Goal: Information Seeking & Learning: Understand process/instructions

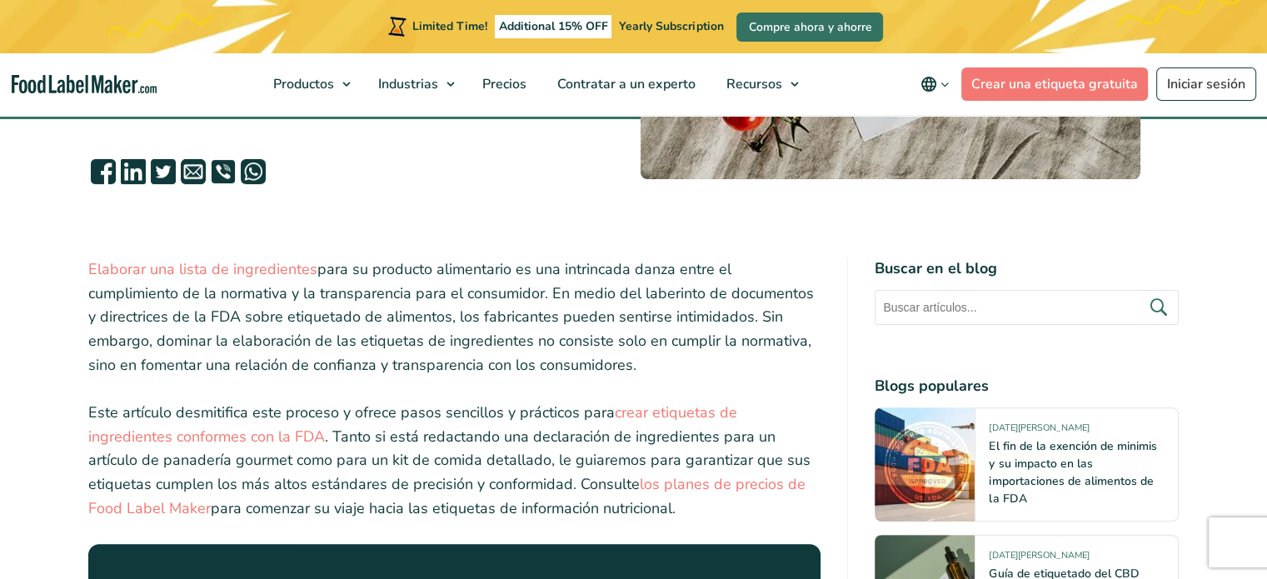
scroll to position [500, 0]
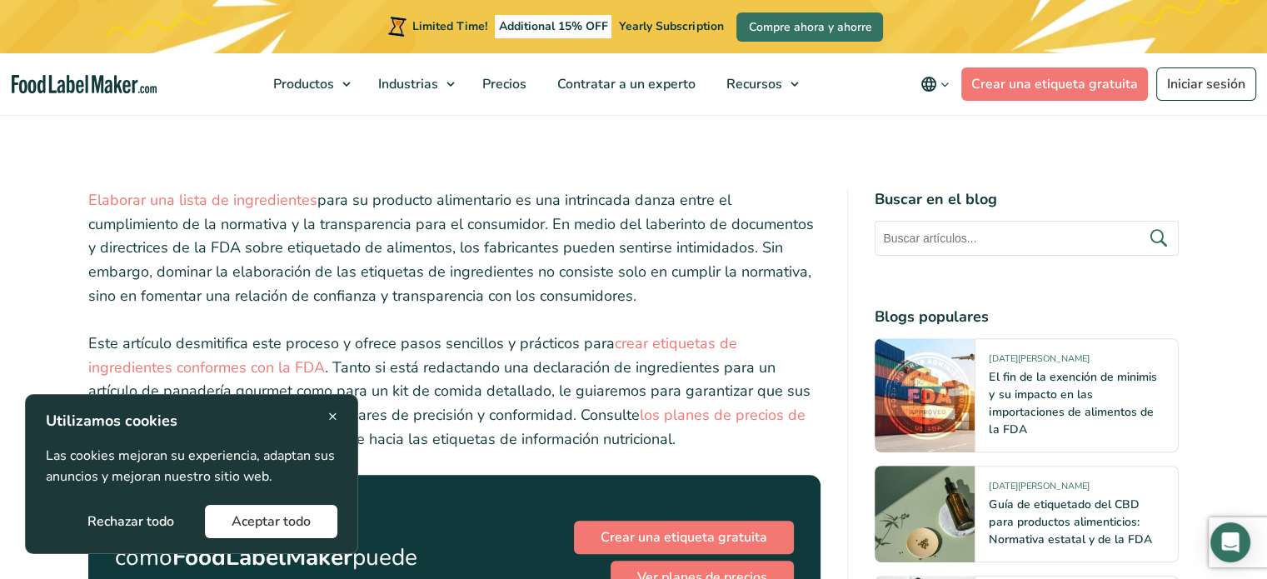
click at [460, 262] on p "Elaborar una lista de ingredientes para su producto alimentario es una intrinca…" at bounding box center [454, 248] width 733 height 120
click at [323, 412] on div "× Utilizamos cookies Las cookies mejoran su experiencia, adaptan sus anuncios y…" at bounding box center [192, 474] width 292 height 128
click at [333, 409] on span "×" at bounding box center [332, 416] width 9 height 22
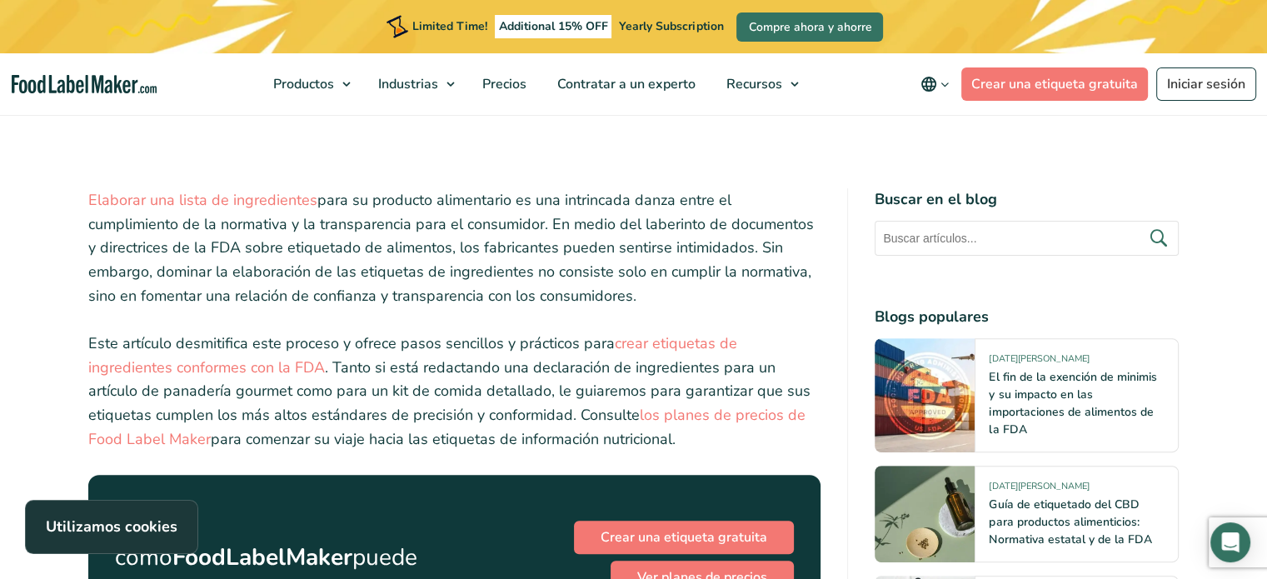
drag, startPoint x: 506, startPoint y: 237, endPoint x: 752, endPoint y: 292, distance: 252.1
click at [752, 292] on p "Elaborar una lista de ingredientes para su producto alimentario es una intrinca…" at bounding box center [454, 248] width 733 height 120
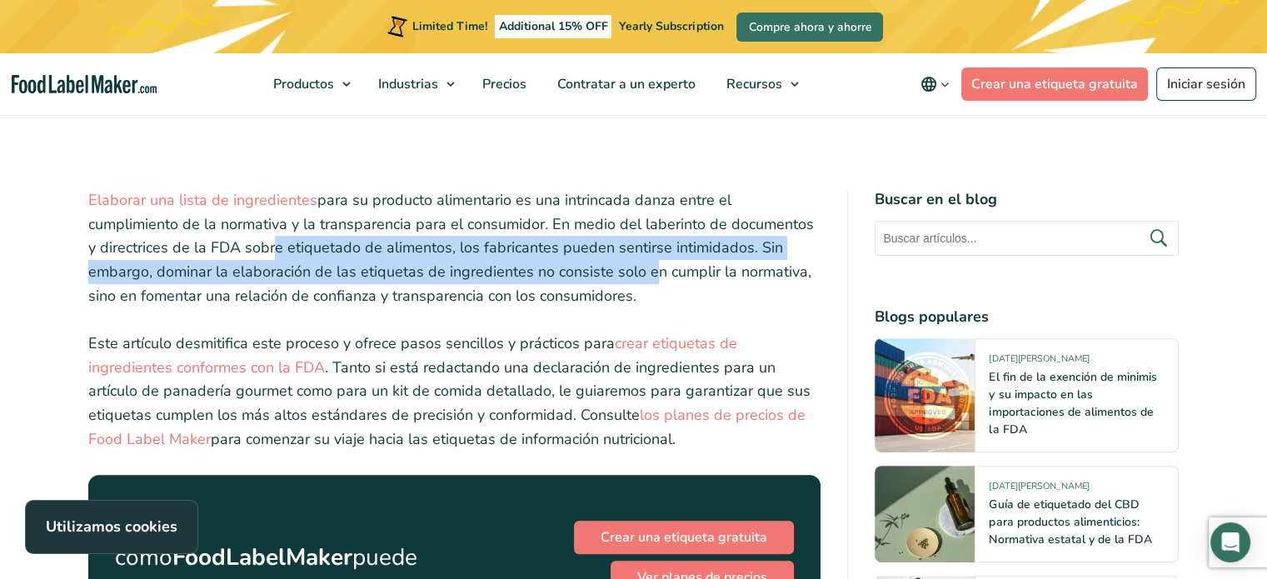
drag, startPoint x: 254, startPoint y: 246, endPoint x: 644, endPoint y: 276, distance: 391.1
click at [644, 276] on p "Elaborar una lista de ingredientes para su producto alimentario es una intrinca…" at bounding box center [454, 248] width 733 height 120
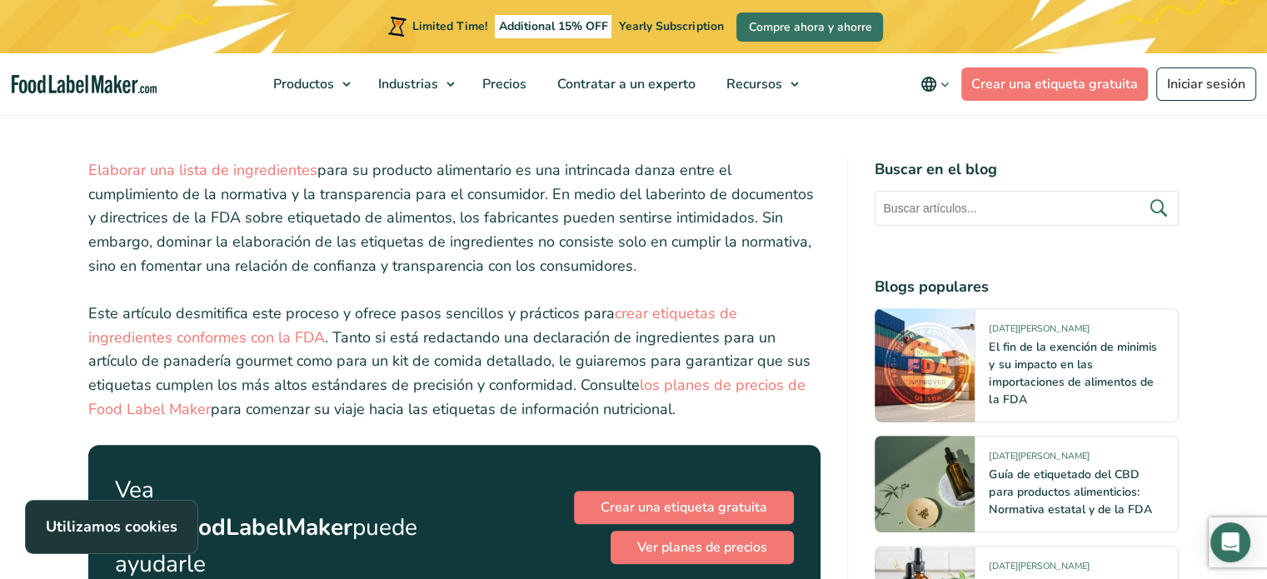
scroll to position [583, 0]
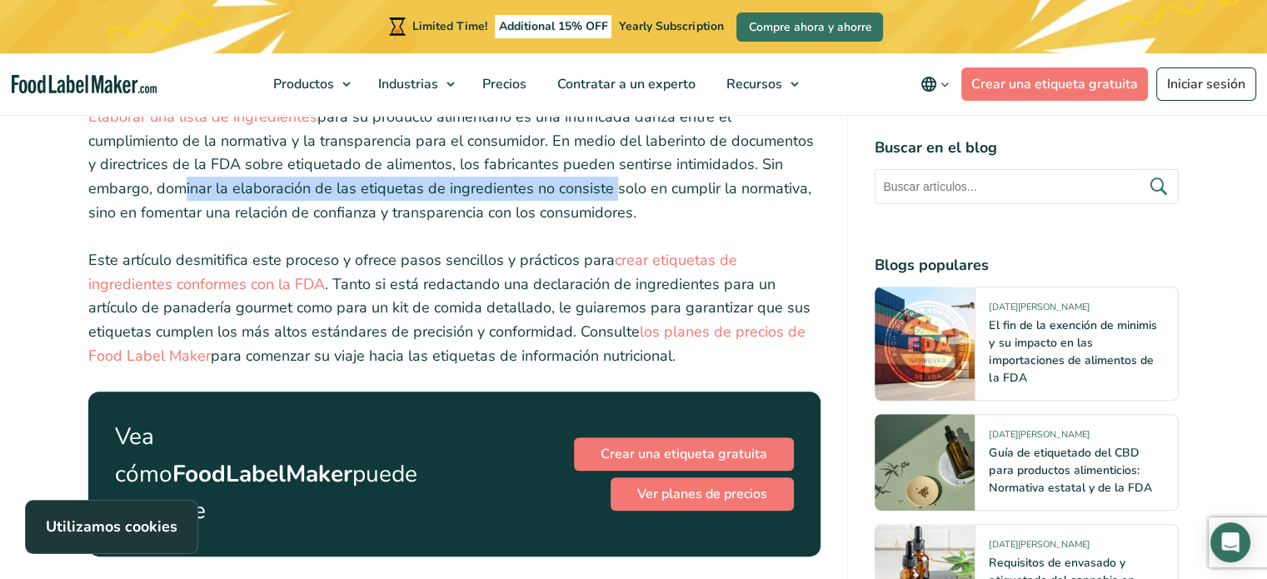
drag, startPoint x: 174, startPoint y: 182, endPoint x: 603, endPoint y: 193, distance: 429.3
click at [603, 193] on p "Elaborar una lista de ingredientes para su producto alimentario es una intrinca…" at bounding box center [454, 165] width 733 height 120
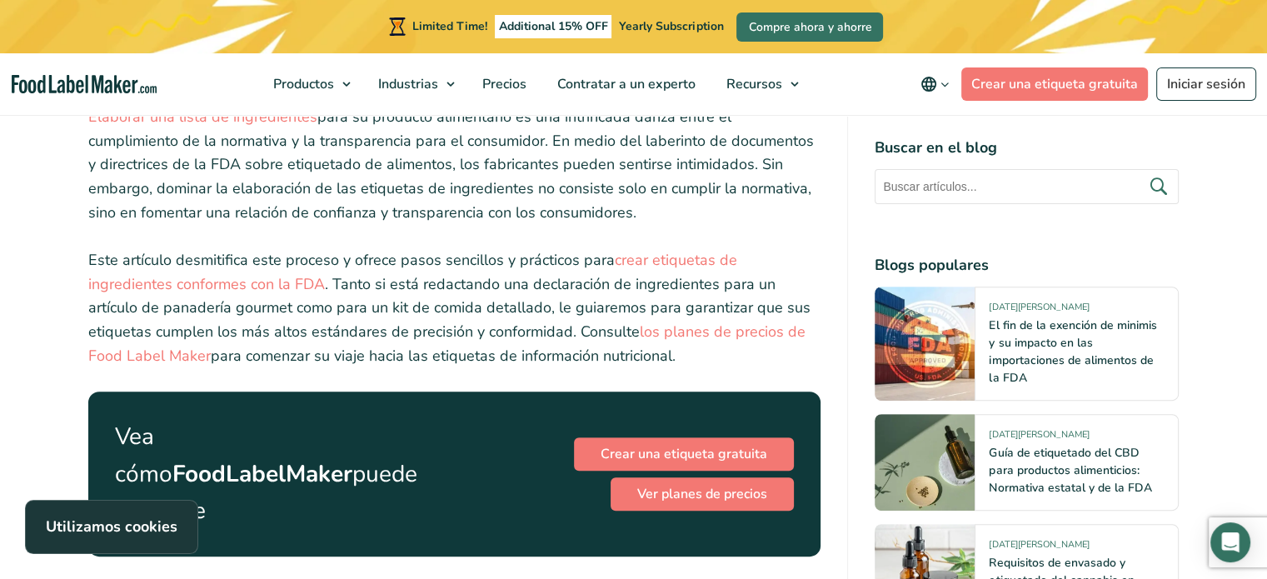
drag, startPoint x: 379, startPoint y: 182, endPoint x: 772, endPoint y: 209, distance: 393.5
click at [772, 209] on p "Elaborar una lista de ingredientes para su producto alimentario es una intrinca…" at bounding box center [454, 165] width 733 height 120
drag, startPoint x: 207, startPoint y: 200, endPoint x: 648, endPoint y: 220, distance: 441.3
click at [648, 220] on p "Elaborar una lista de ingredientes para su producto alimentario es una intrinca…" at bounding box center [454, 165] width 733 height 120
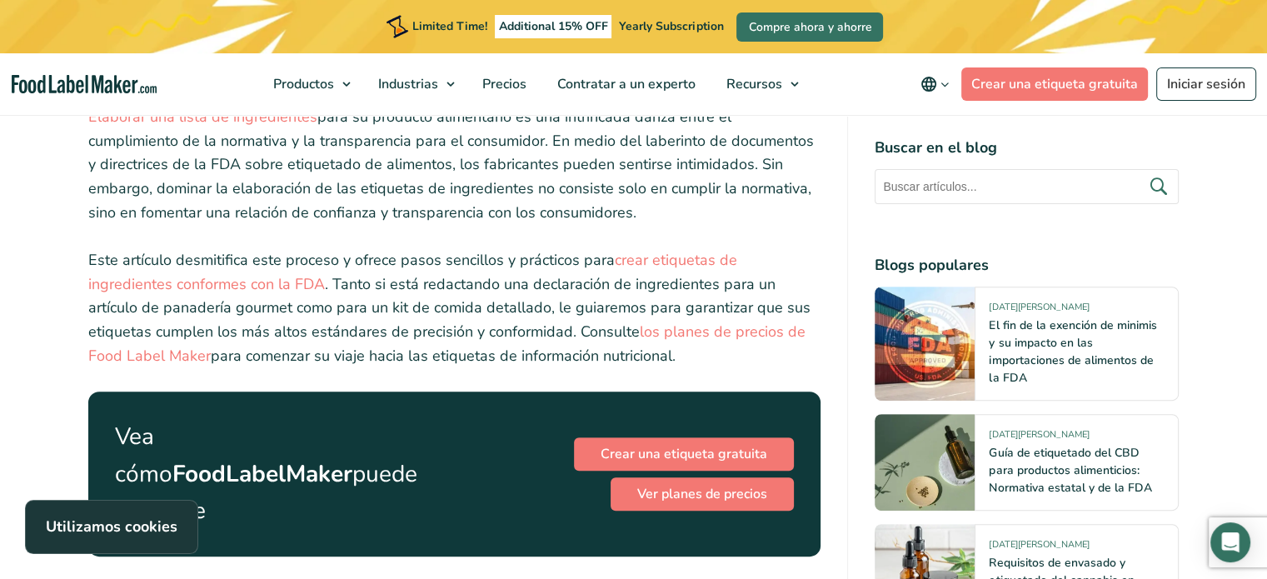
click at [651, 214] on p "Elaborar una lista de ingredientes para su producto alimentario es una intrinca…" at bounding box center [454, 165] width 733 height 120
click at [125, 278] on link "crear etiquetas de ingredientes conformes con la FDA" at bounding box center [412, 272] width 649 height 44
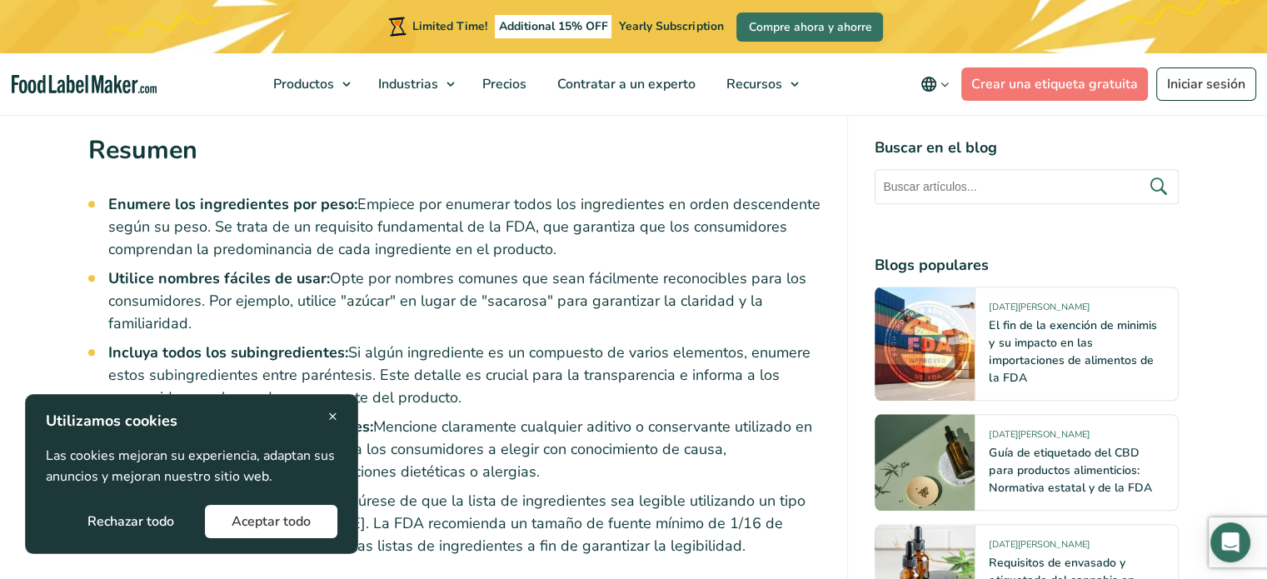
scroll to position [1500, 0]
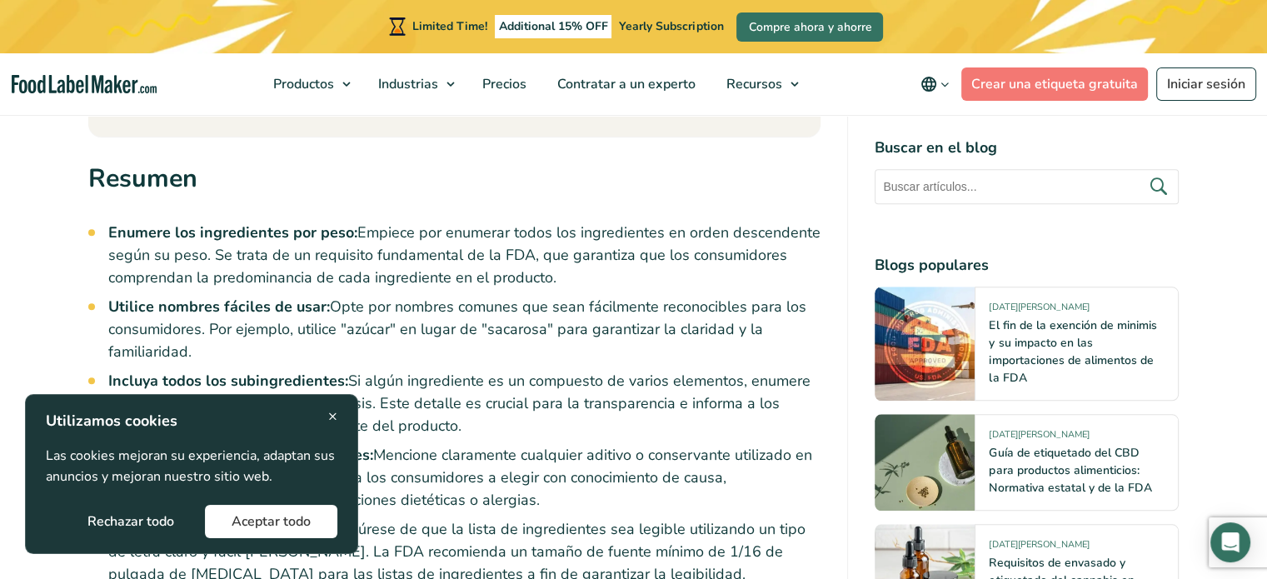
click at [324, 410] on div "× Utilizamos cookies Las cookies mejoran su experiencia, adaptan sus anuncios y…" at bounding box center [192, 474] width 292 height 128
click at [333, 419] on span "×" at bounding box center [332, 416] width 9 height 22
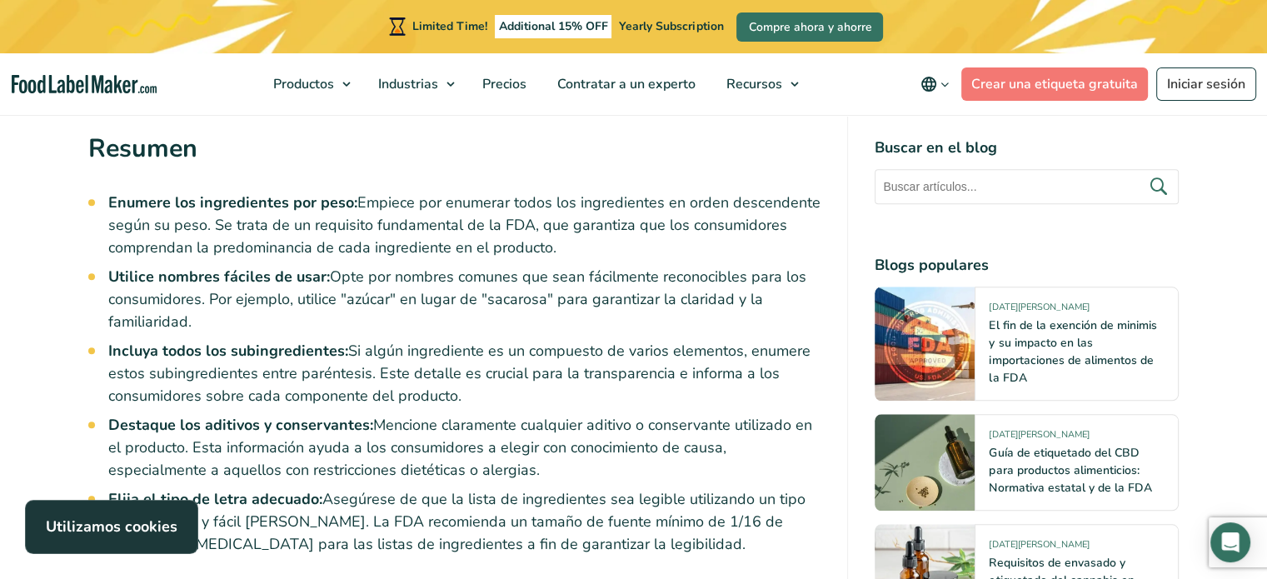
scroll to position [1583, 0]
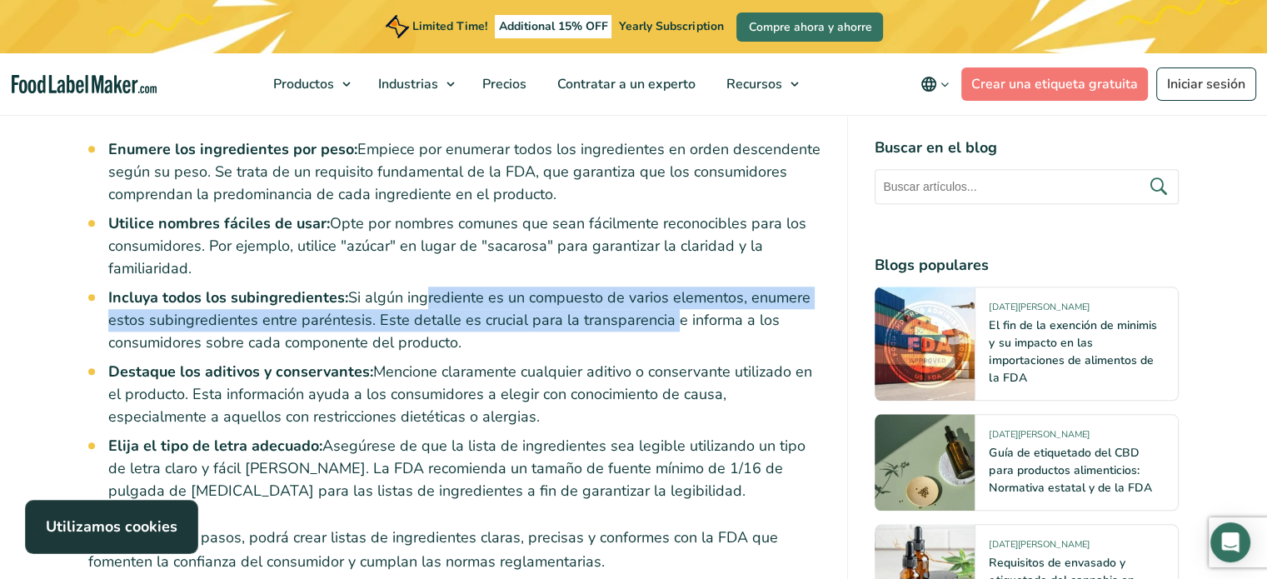
drag, startPoint x: 422, startPoint y: 270, endPoint x: 667, endPoint y: 280, distance: 244.4
click at [667, 287] on li "Incluya todos los subingredientes: Si algún ingrediente es un compuesto de vari…" at bounding box center [464, 320] width 713 height 67
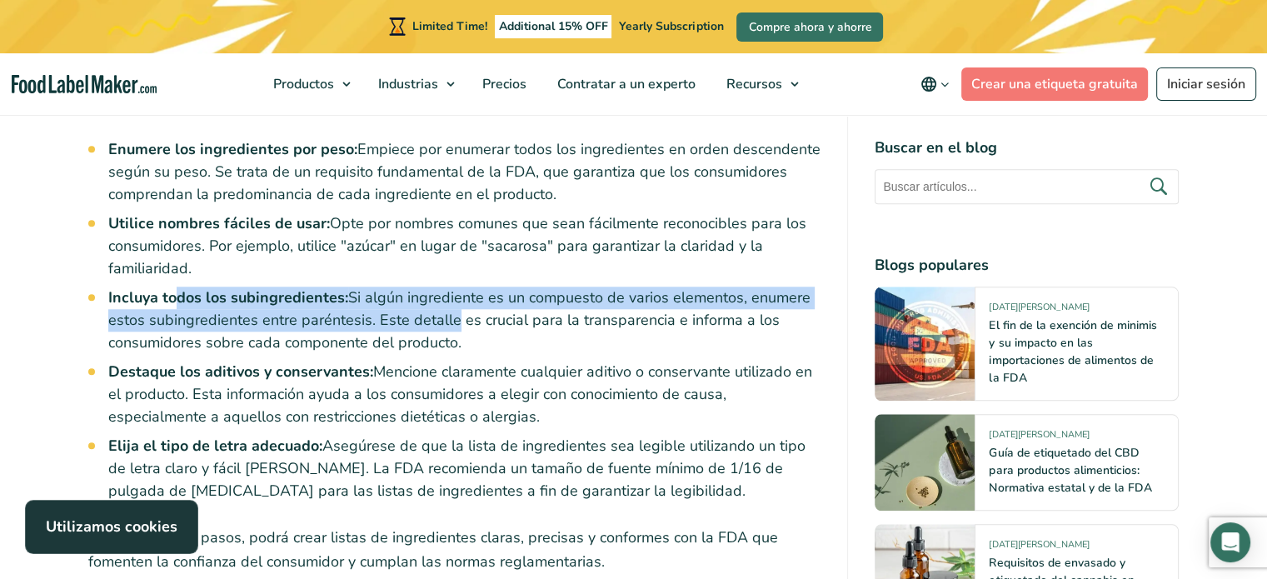
drag, startPoint x: 172, startPoint y: 270, endPoint x: 450, endPoint y: 293, distance: 278.5
click at [450, 293] on li "Incluya todos los subingredientes: Si algún ingrediente es un compuesto de vari…" at bounding box center [464, 320] width 713 height 67
click at [450, 292] on li "Incluya todos los subingredientes: Si algún ingrediente es un compuesto de vari…" at bounding box center [464, 320] width 713 height 67
drag, startPoint x: 346, startPoint y: 287, endPoint x: 370, endPoint y: 289, distance: 24.2
click at [347, 287] on li "Incluya todos los subingredientes: Si algún ingrediente es un compuesto de vari…" at bounding box center [464, 320] width 713 height 67
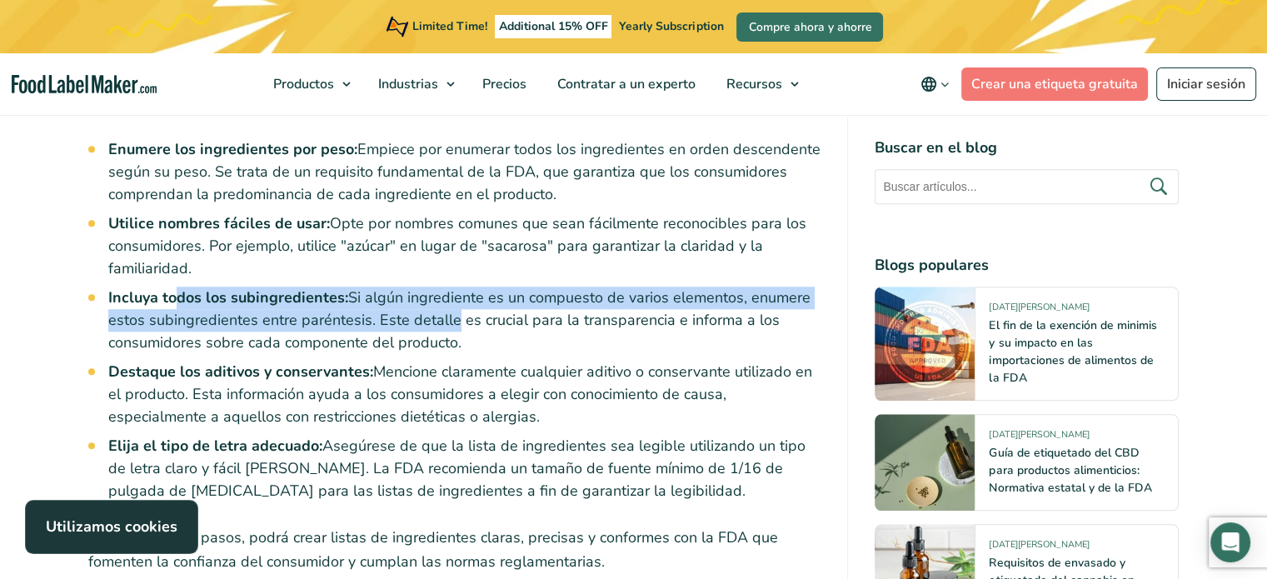
click at [554, 287] on li "Incluya todos los subingredientes: Si algún ingrediente es un compuesto de vari…" at bounding box center [464, 320] width 713 height 67
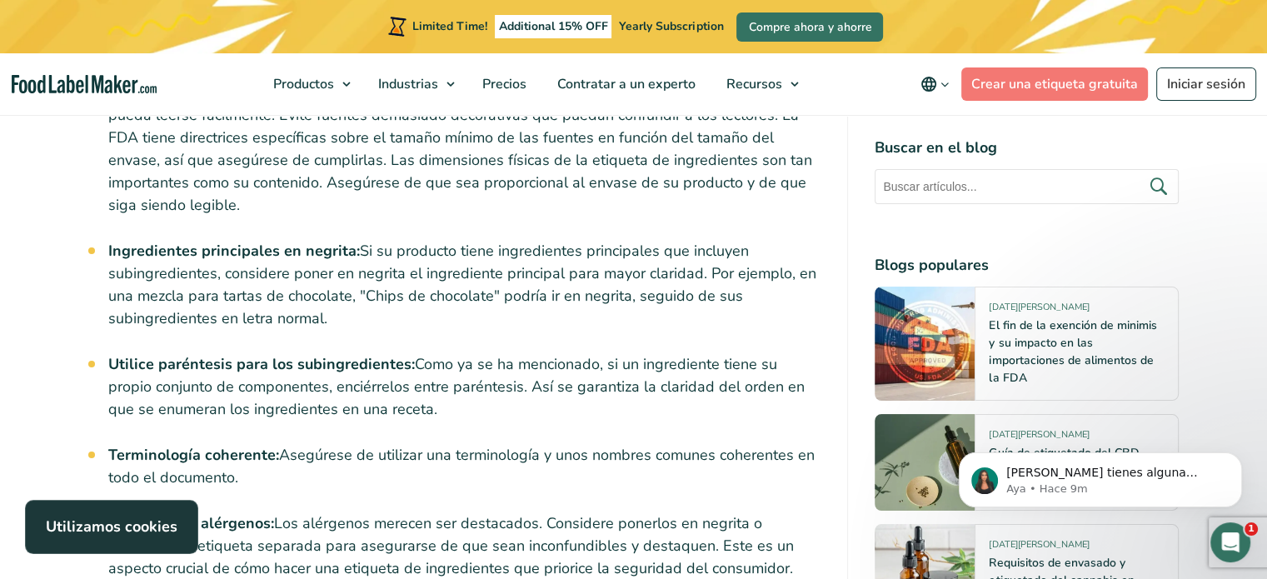
scroll to position [6250, 0]
